Goal: Information Seeking & Learning: Check status

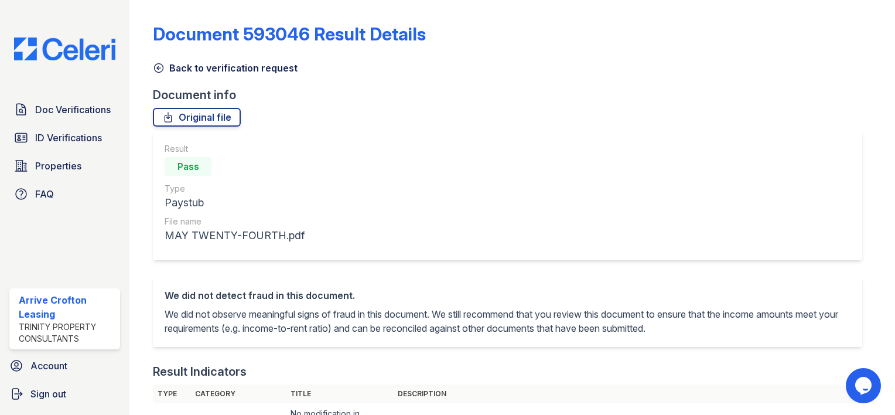
drag, startPoint x: 155, startPoint y: 65, endPoint x: 275, endPoint y: 80, distance: 121.0
click at [155, 65] on icon at bounding box center [159, 68] width 9 height 9
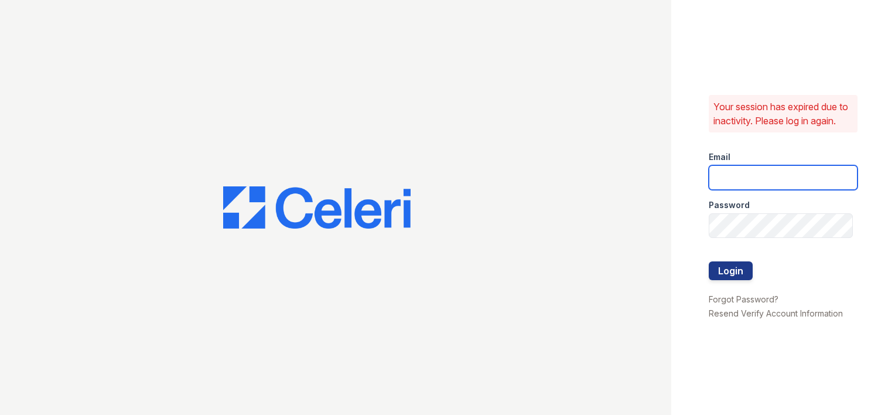
click at [751, 189] on input "email" at bounding box center [783, 177] width 149 height 25
click at [747, 186] on input "email" at bounding box center [783, 177] width 149 height 25
click at [740, 181] on input "email" at bounding box center [783, 177] width 149 height 25
type input "arrivecrofton@trinity-pm.com"
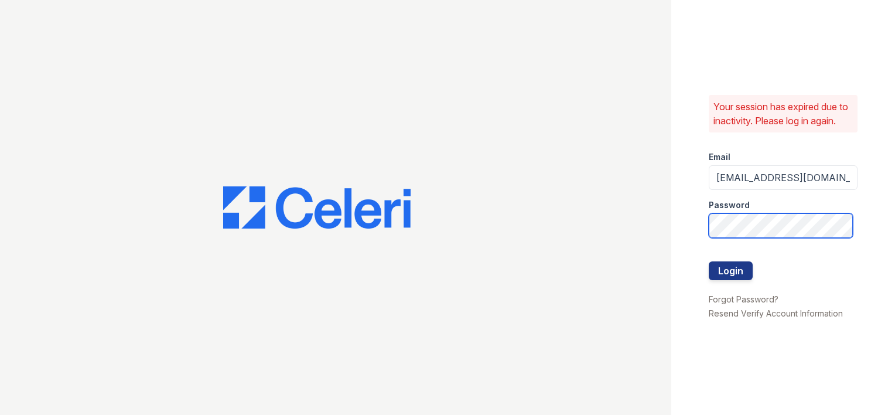
click at [709, 261] on button "Login" at bounding box center [731, 270] width 44 height 19
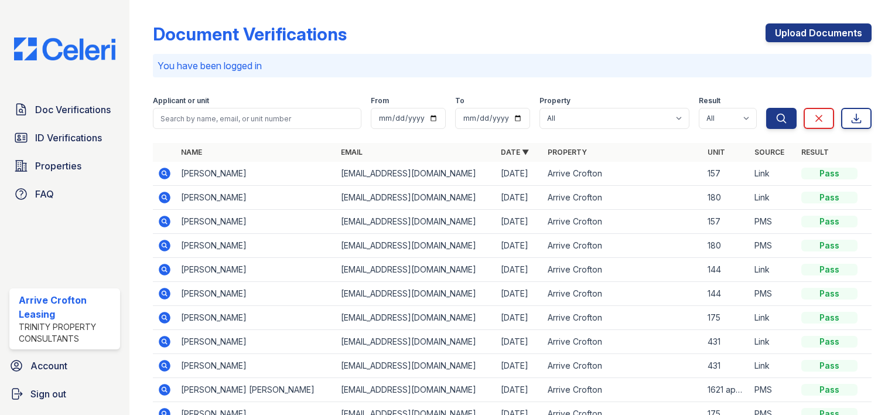
click at [164, 363] on icon at bounding box center [163, 364] width 3 height 3
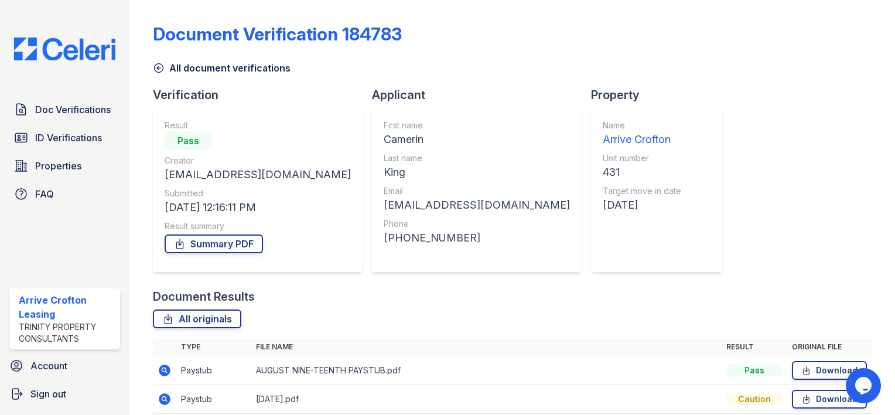
scroll to position [156, 0]
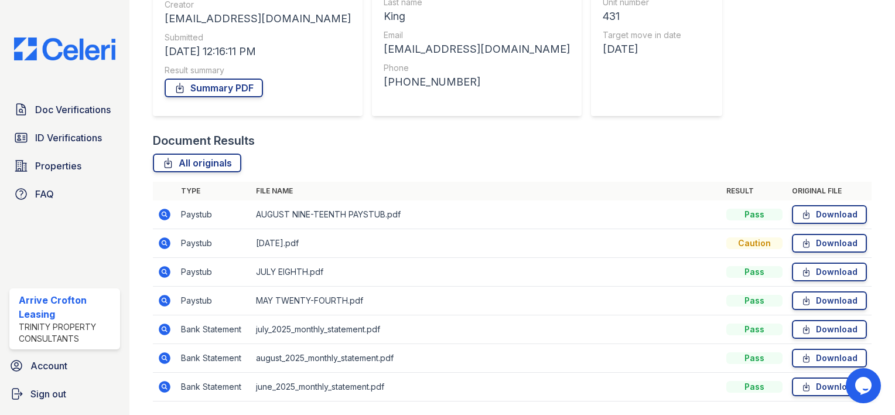
drag, startPoint x: 162, startPoint y: 213, endPoint x: 467, endPoint y: 190, distance: 306.6
click at [162, 213] on icon at bounding box center [165, 214] width 14 height 14
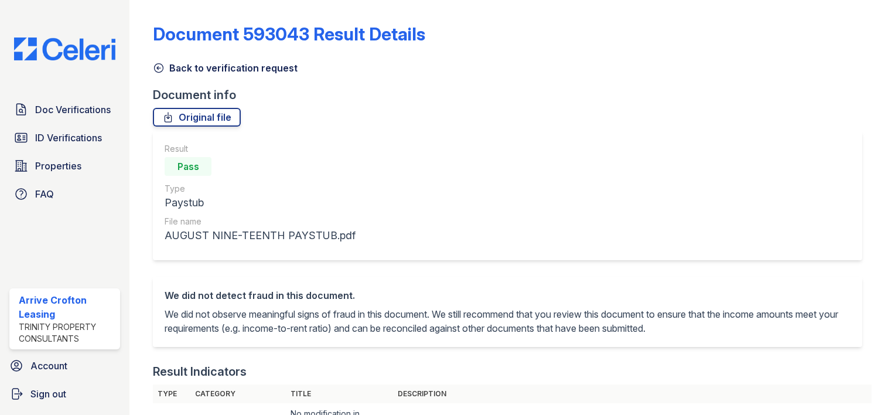
click at [158, 67] on icon at bounding box center [159, 68] width 9 height 9
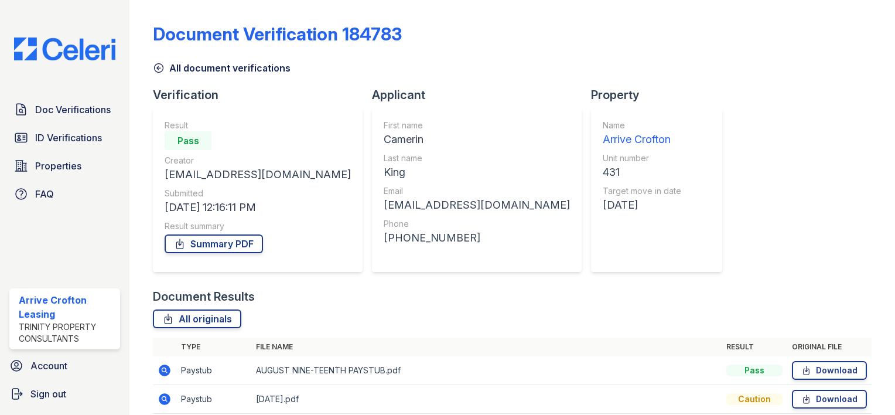
click at [158, 66] on icon at bounding box center [159, 68] width 12 height 12
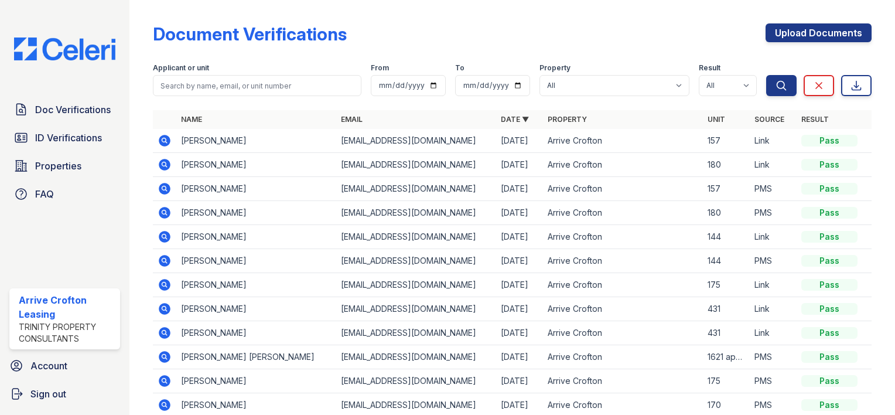
scroll to position [66, 0]
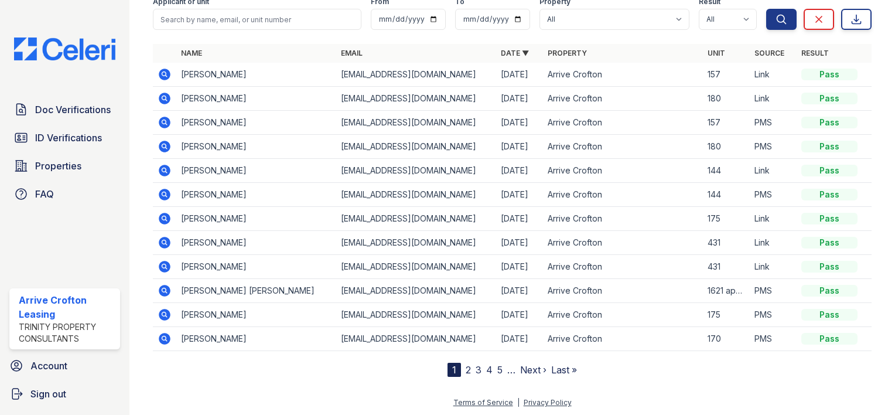
click at [466, 367] on link "2" at bounding box center [468, 370] width 5 height 12
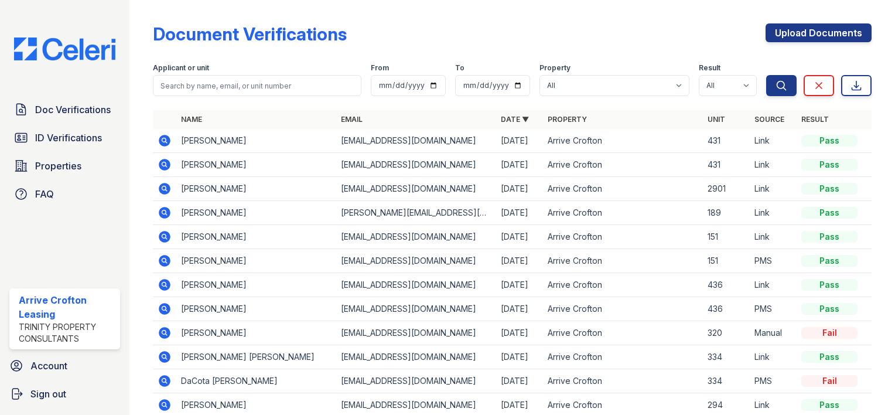
click at [162, 356] on icon at bounding box center [165, 357] width 14 height 14
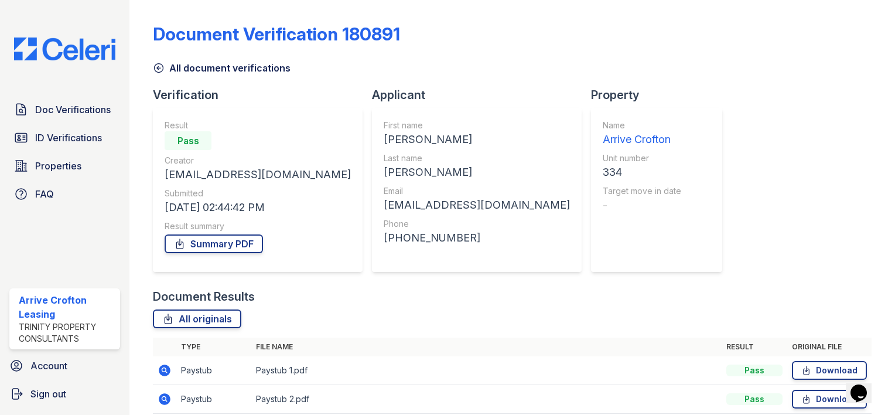
scroll to position [156, 0]
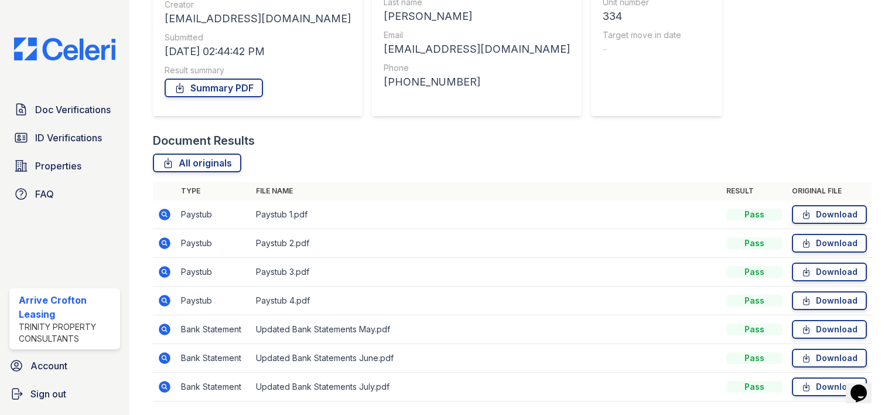
click at [164, 214] on icon at bounding box center [163, 213] width 3 height 3
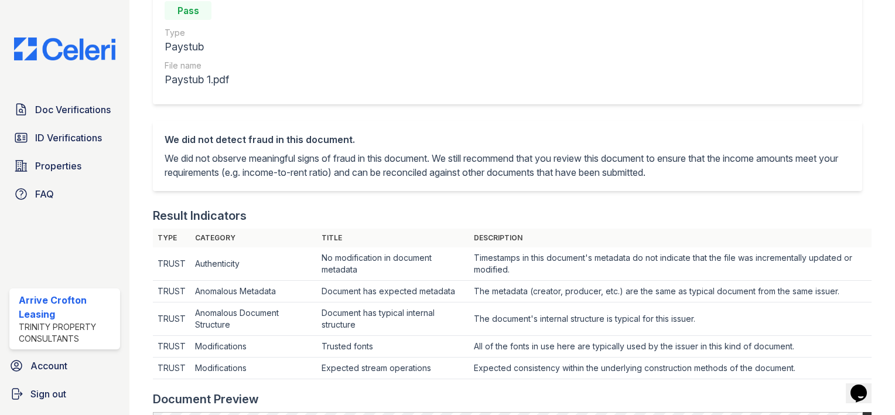
scroll to position [469, 0]
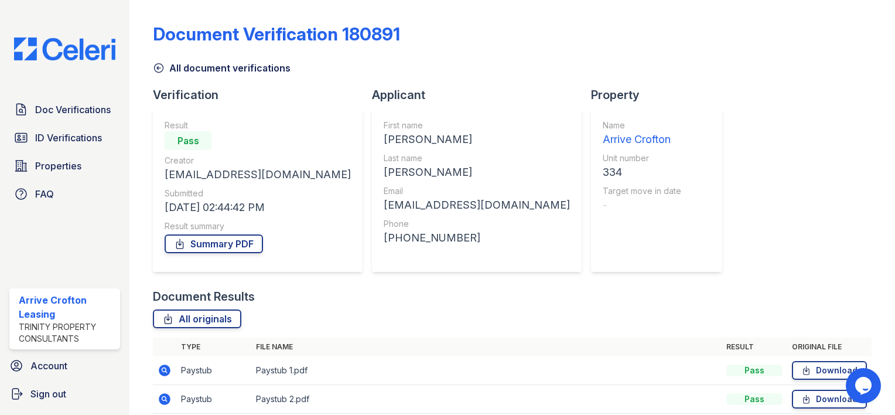
drag, startPoint x: 166, startPoint y: 397, endPoint x: 179, endPoint y: 387, distance: 16.3
click at [166, 397] on icon at bounding box center [165, 399] width 12 height 12
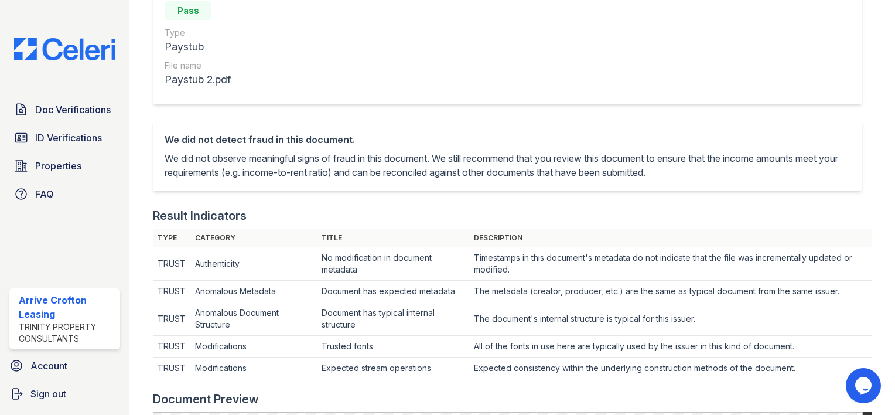
scroll to position [469, 0]
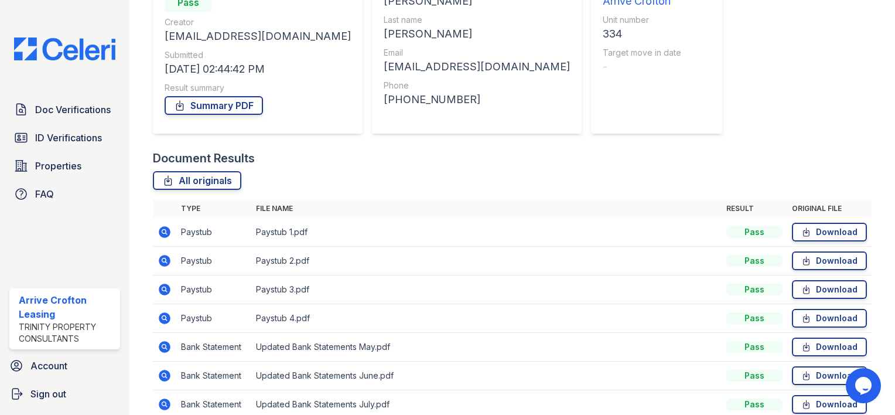
scroll to position [156, 0]
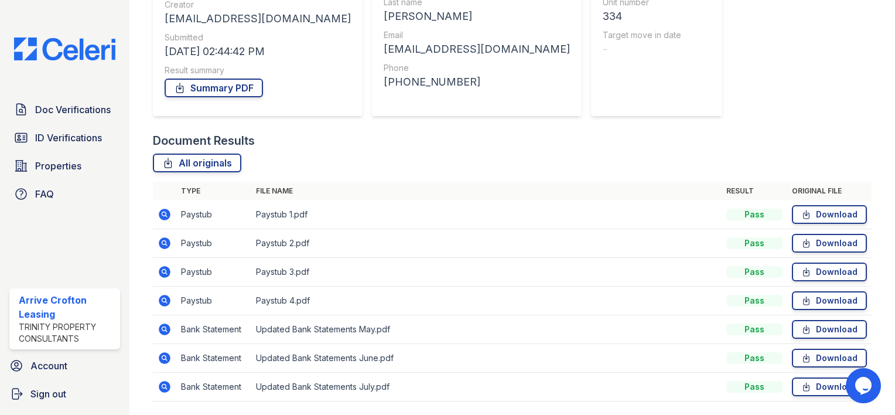
click at [164, 272] on icon at bounding box center [163, 270] width 3 height 3
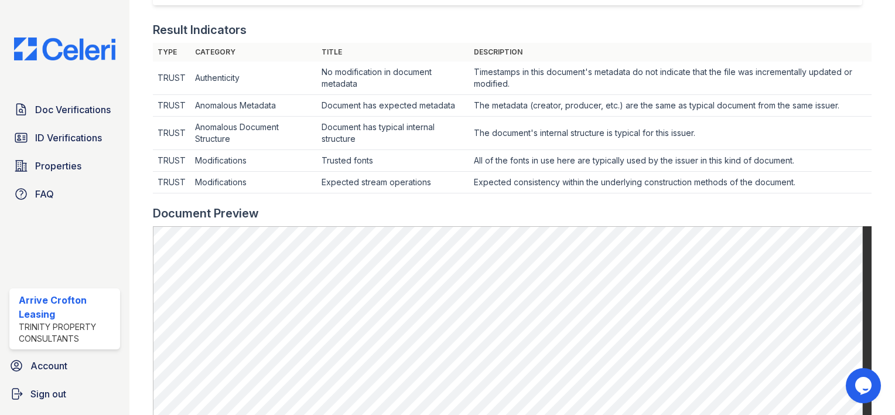
scroll to position [469, 0]
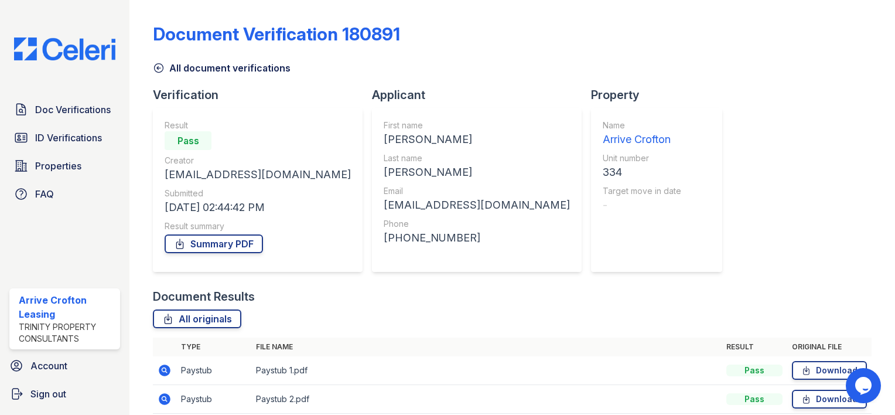
click at [165, 397] on icon at bounding box center [163, 398] width 3 height 3
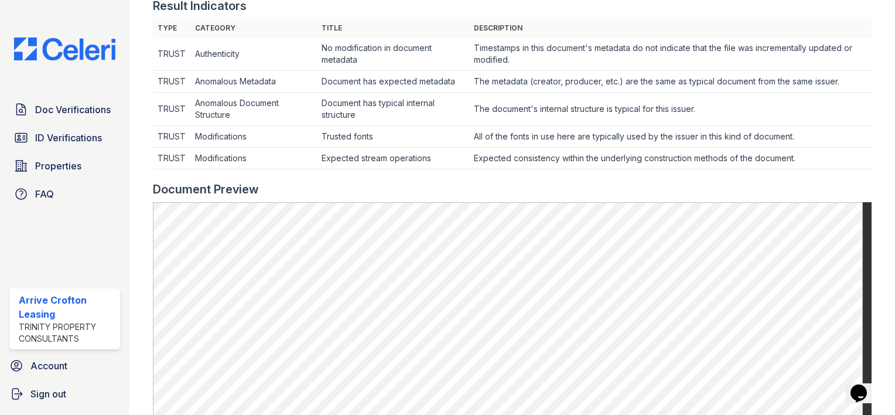
scroll to position [469, 0]
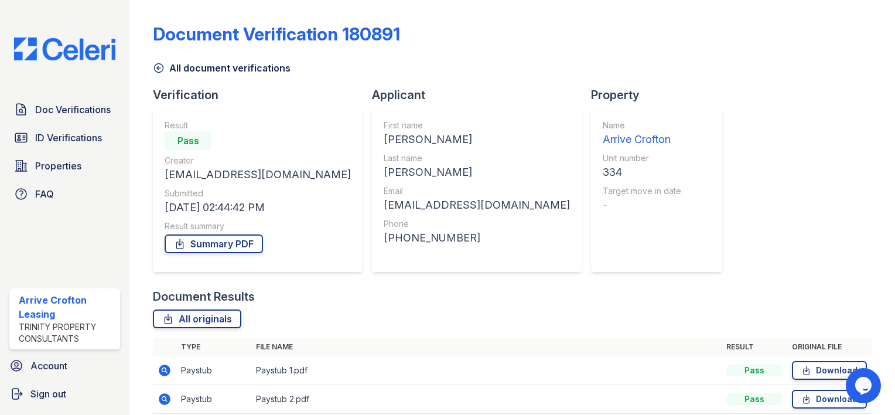
click at [165, 371] on icon at bounding box center [165, 370] width 14 height 14
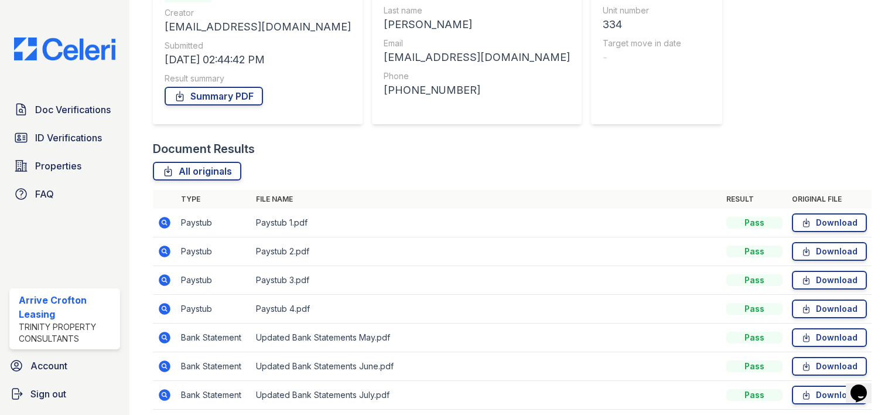
scroll to position [156, 0]
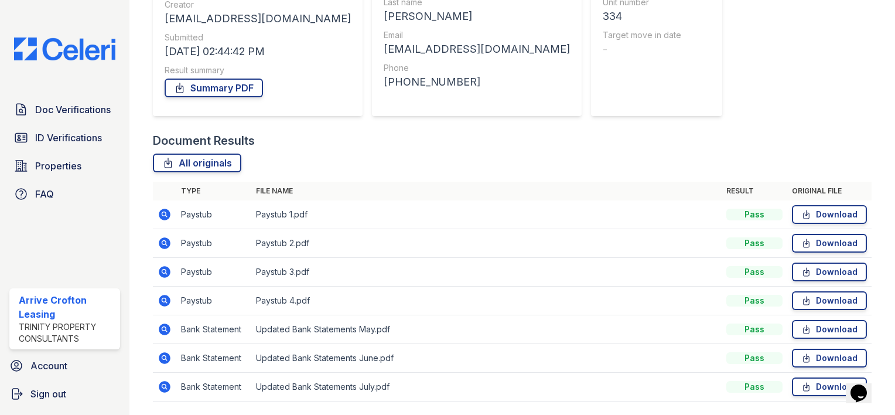
click at [164, 300] on icon at bounding box center [163, 299] width 3 height 3
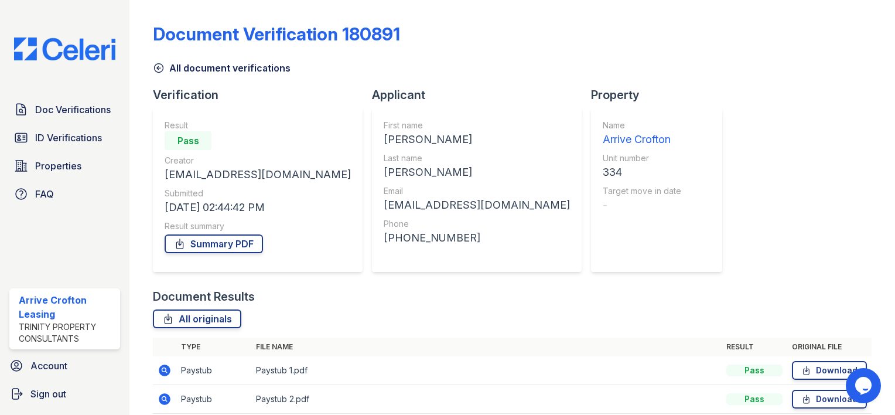
click at [157, 66] on icon at bounding box center [159, 68] width 12 height 12
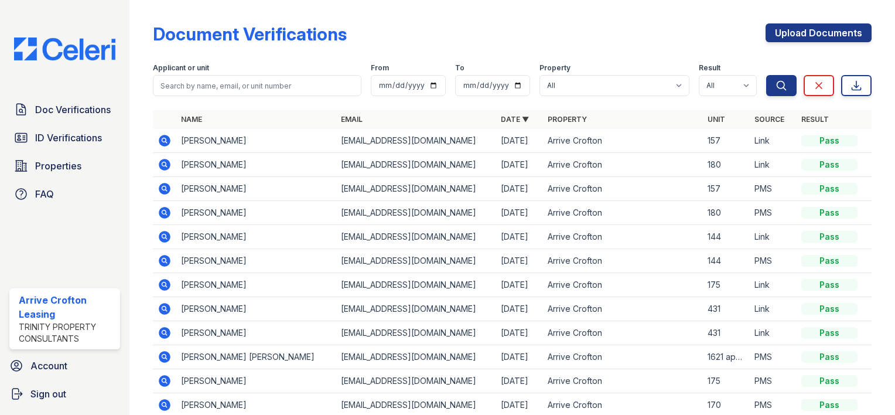
scroll to position [66, 0]
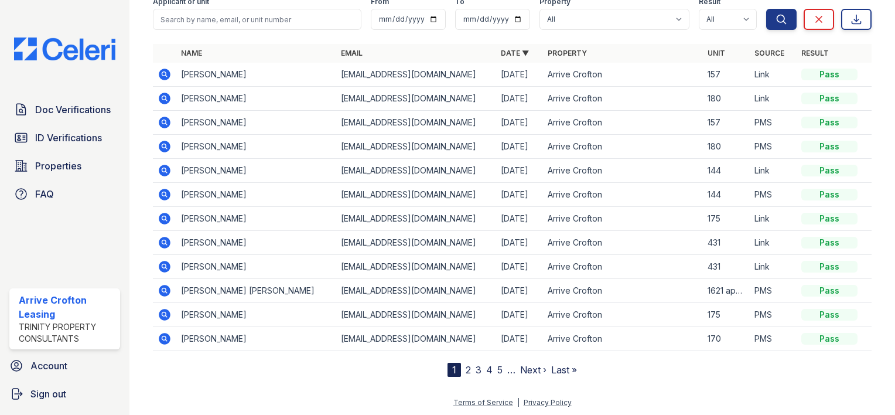
click at [466, 369] on link "2" at bounding box center [468, 370] width 5 height 12
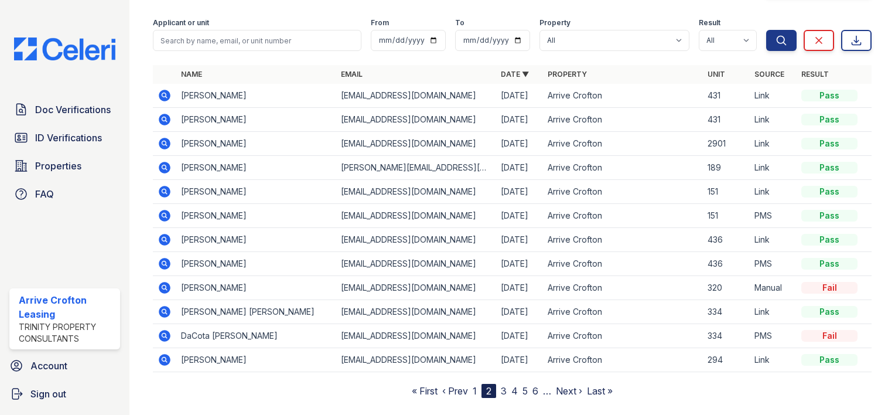
scroll to position [66, 0]
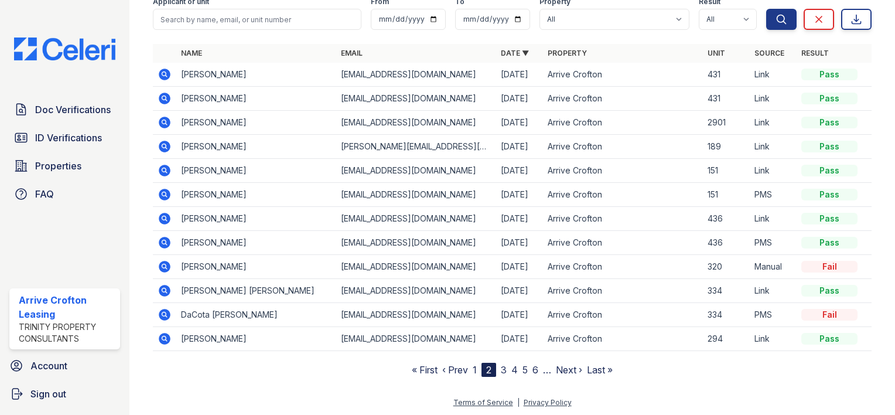
click at [501, 367] on link "3" at bounding box center [504, 370] width 6 height 12
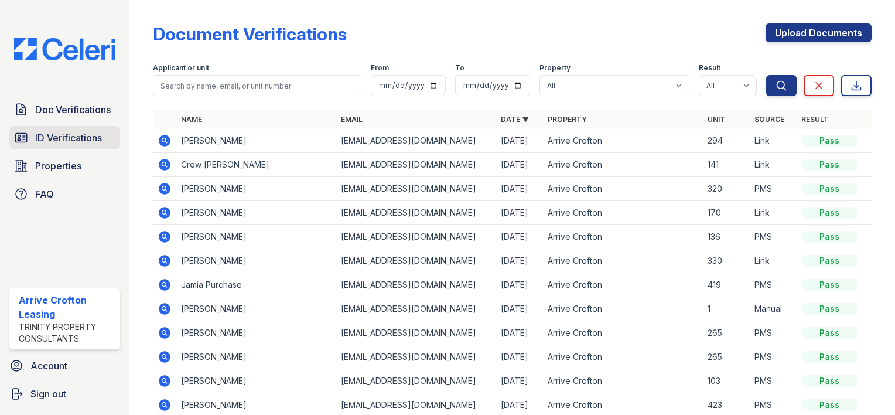
click at [77, 138] on span "ID Verifications" at bounding box center [68, 138] width 67 height 14
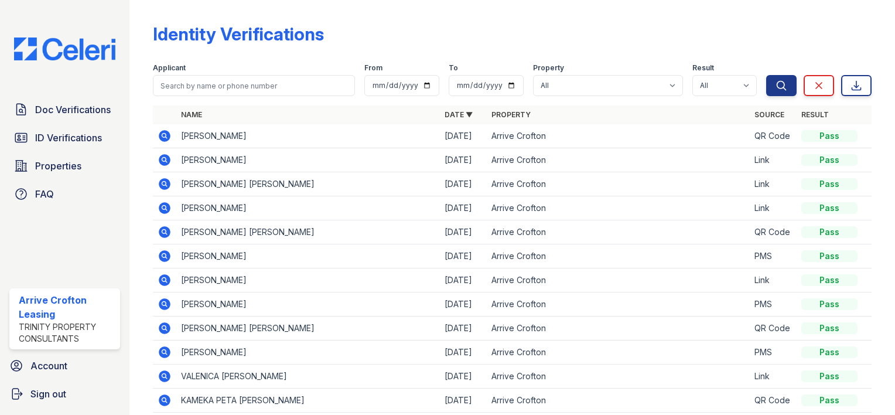
scroll to position [61, 0]
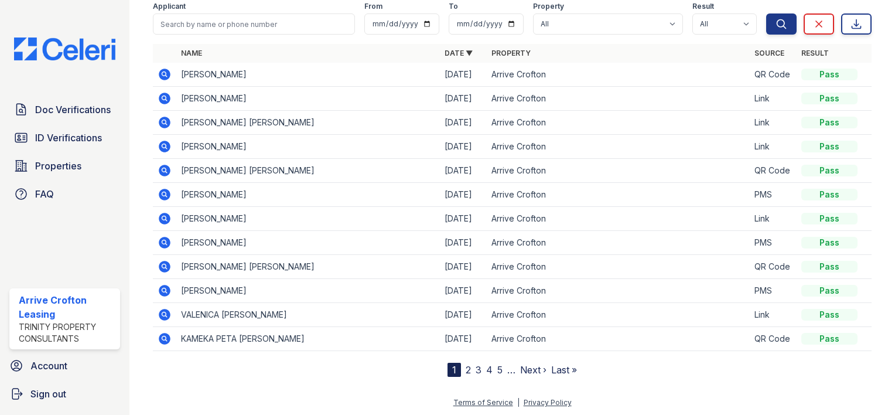
click at [466, 367] on link "2" at bounding box center [468, 370] width 5 height 12
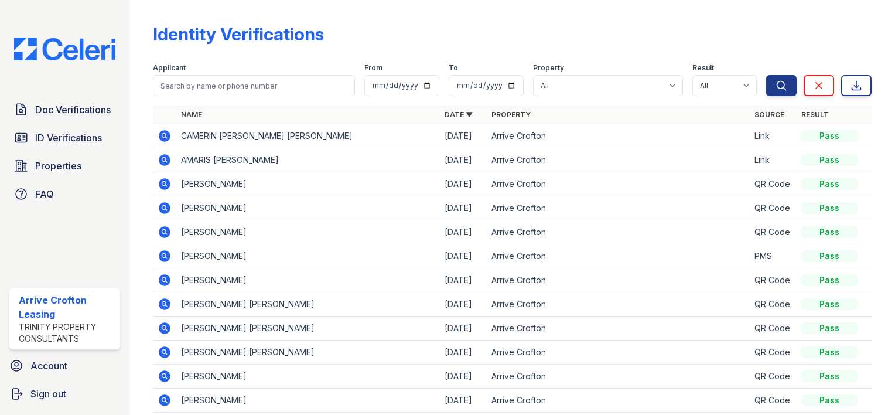
scroll to position [61, 0]
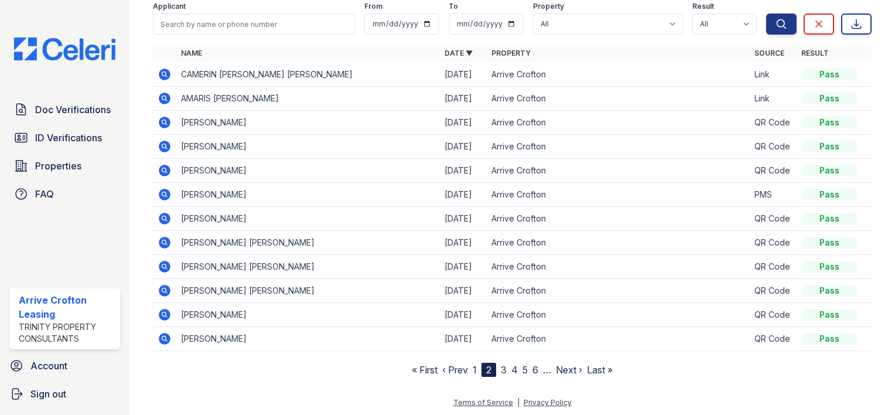
click at [501, 370] on link "3" at bounding box center [504, 370] width 6 height 12
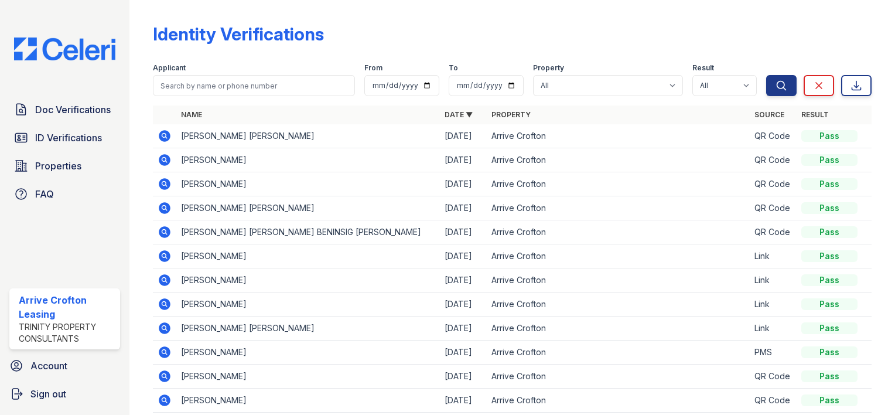
scroll to position [61, 0]
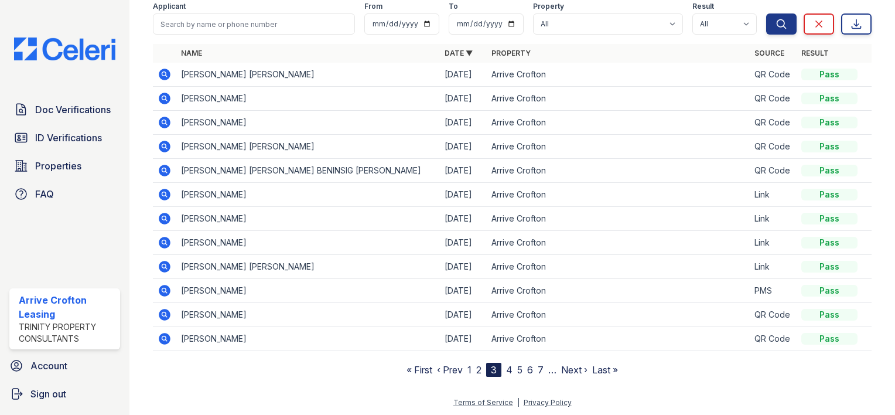
click at [506, 368] on link "4" at bounding box center [509, 370] width 6 height 12
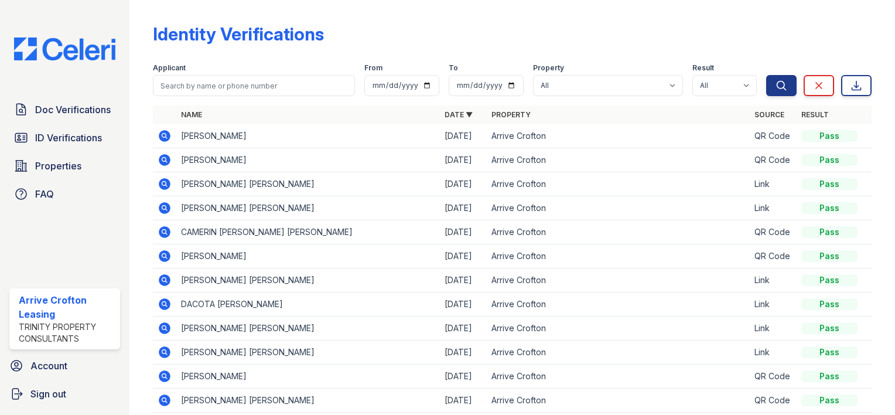
scroll to position [61, 0]
